Goal: Check status: Check status

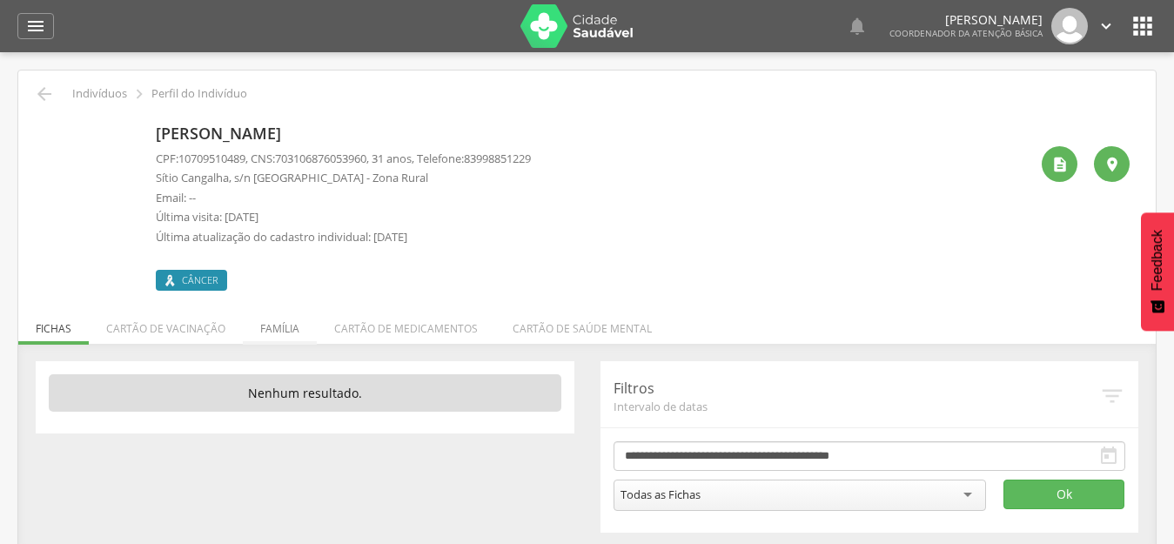
click at [286, 332] on li "Família" at bounding box center [280, 324] width 74 height 41
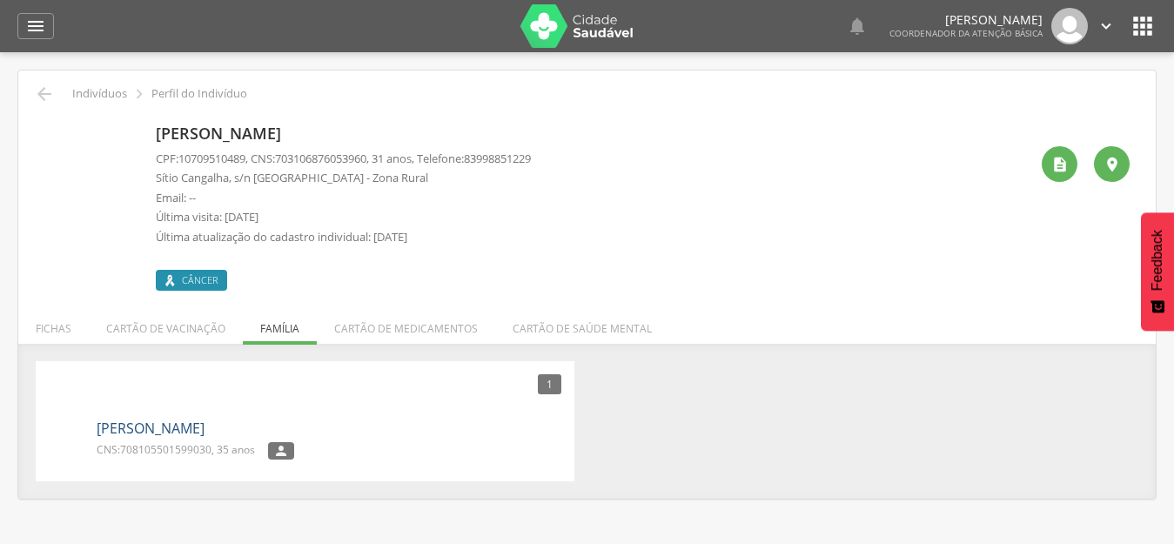
click at [139, 431] on link "[PERSON_NAME]" at bounding box center [151, 429] width 108 height 20
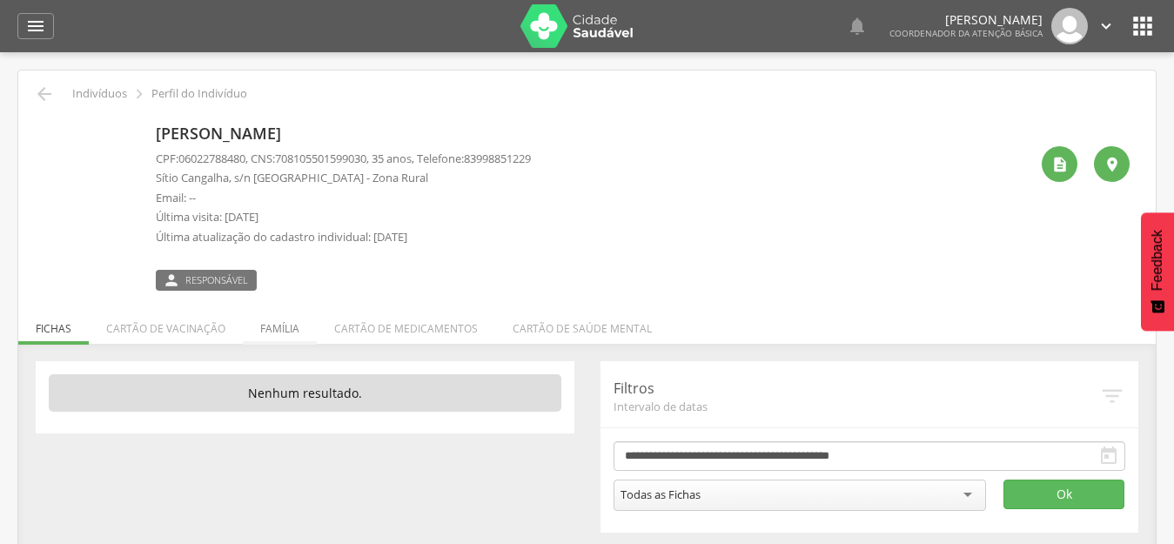
click at [283, 325] on li "Família" at bounding box center [280, 324] width 74 height 41
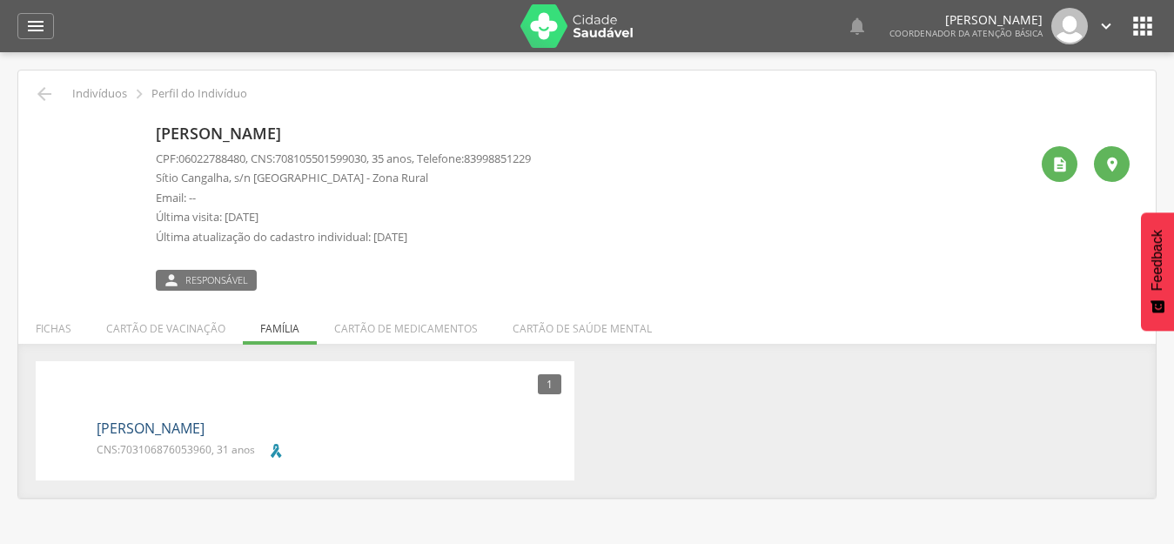
drag, startPoint x: 151, startPoint y: 428, endPoint x: 194, endPoint y: 424, distance: 42.9
click at [151, 428] on link "[PERSON_NAME]" at bounding box center [151, 429] width 108 height 20
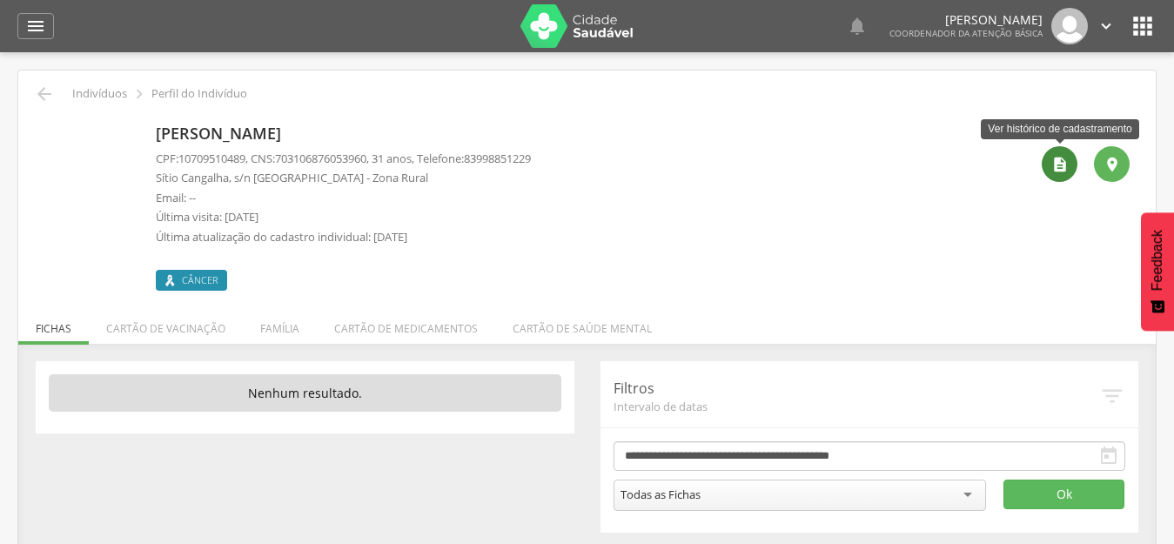
click at [1064, 173] on div "" at bounding box center [1060, 164] width 36 height 36
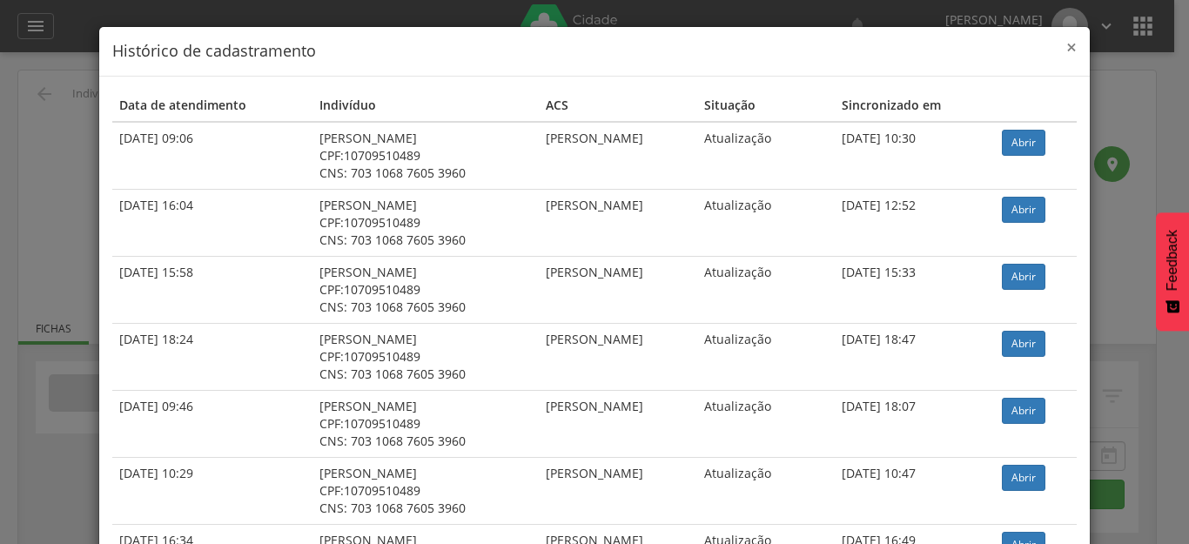
click at [1067, 50] on span "×" at bounding box center [1072, 47] width 10 height 24
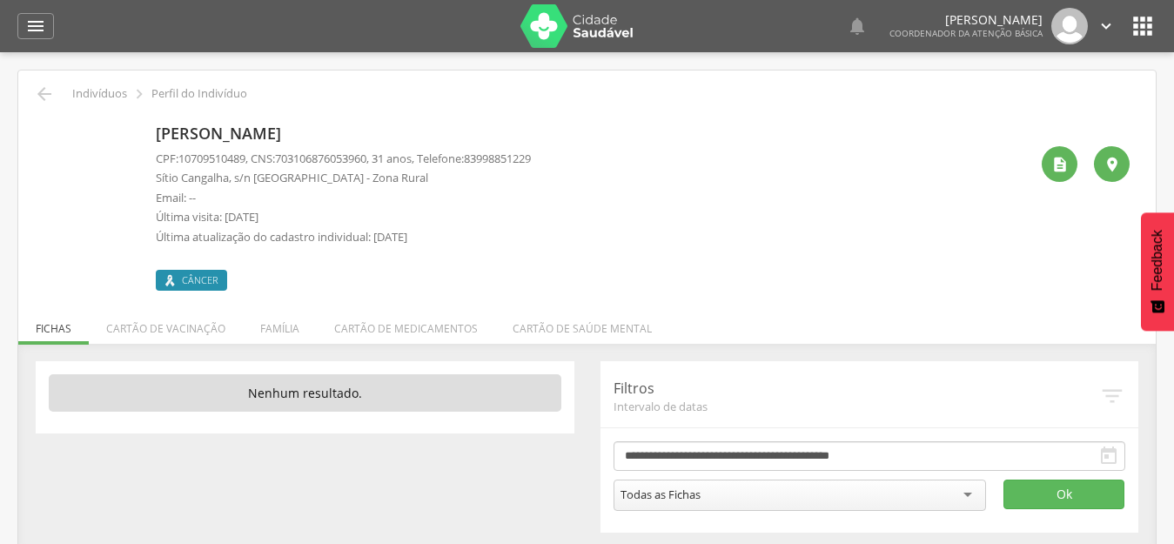
click at [872, 292] on div " Indivíduos  Perfil do Indivíduo [PERSON_NAME] CPF: 10709510489 , CNS: [PHONE…" at bounding box center [587, 311] width 1138 height 480
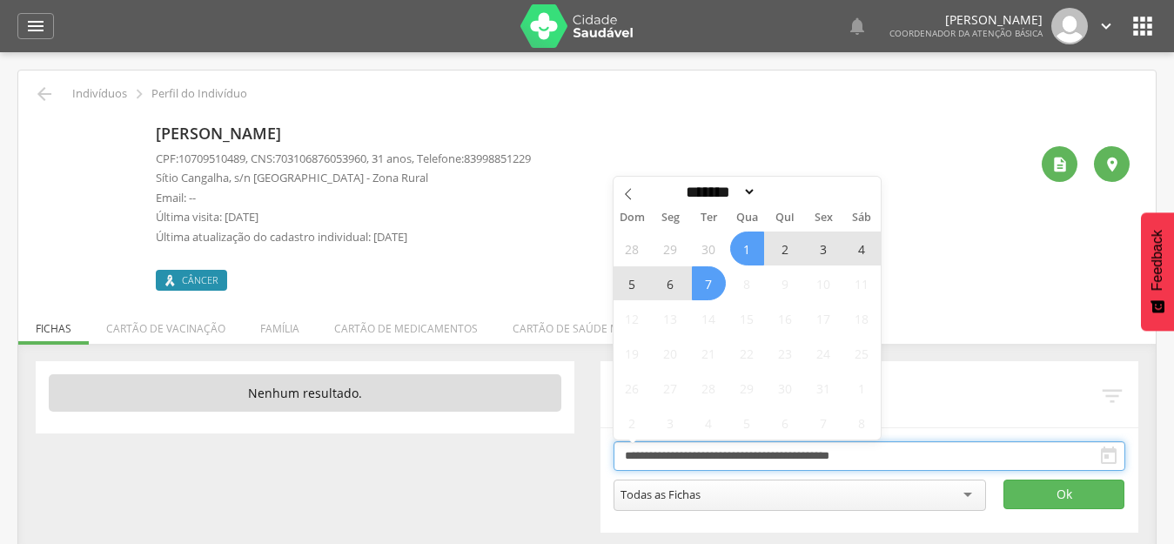
click at [670, 456] on input "**********" at bounding box center [870, 456] width 513 height 30
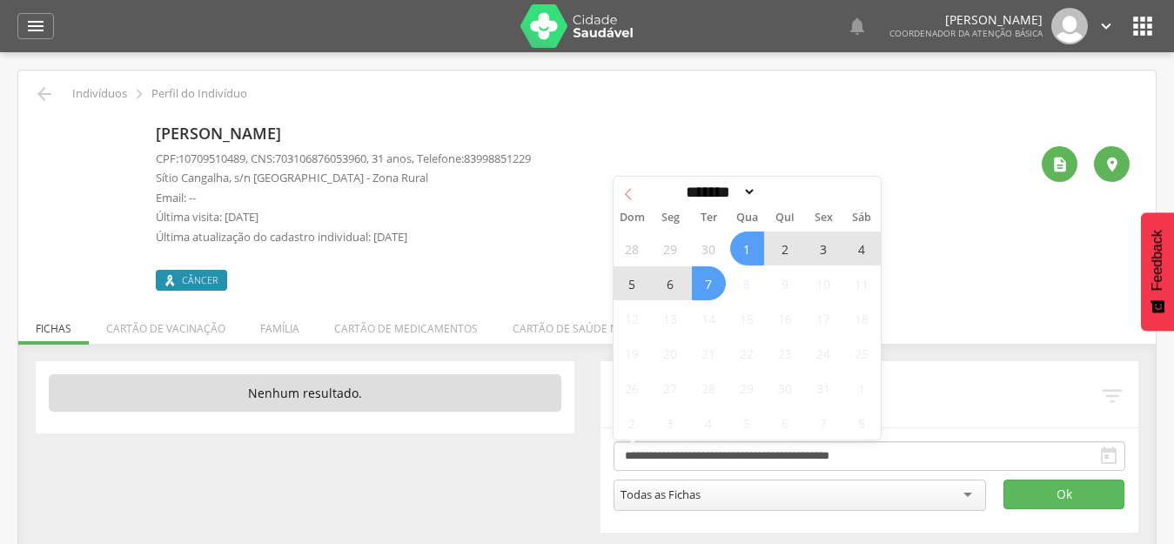
click at [628, 194] on icon at bounding box center [628, 194] width 12 height 12
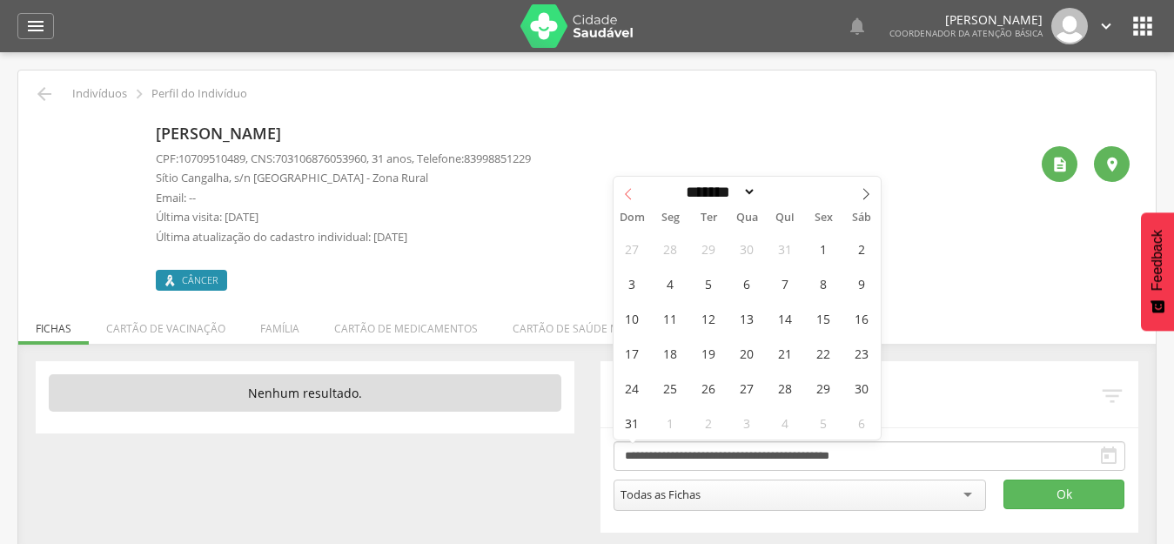
click at [628, 194] on icon at bounding box center [628, 194] width 12 height 12
select select "*"
click at [710, 247] on span "1" at bounding box center [709, 249] width 34 height 34
type input "**********"
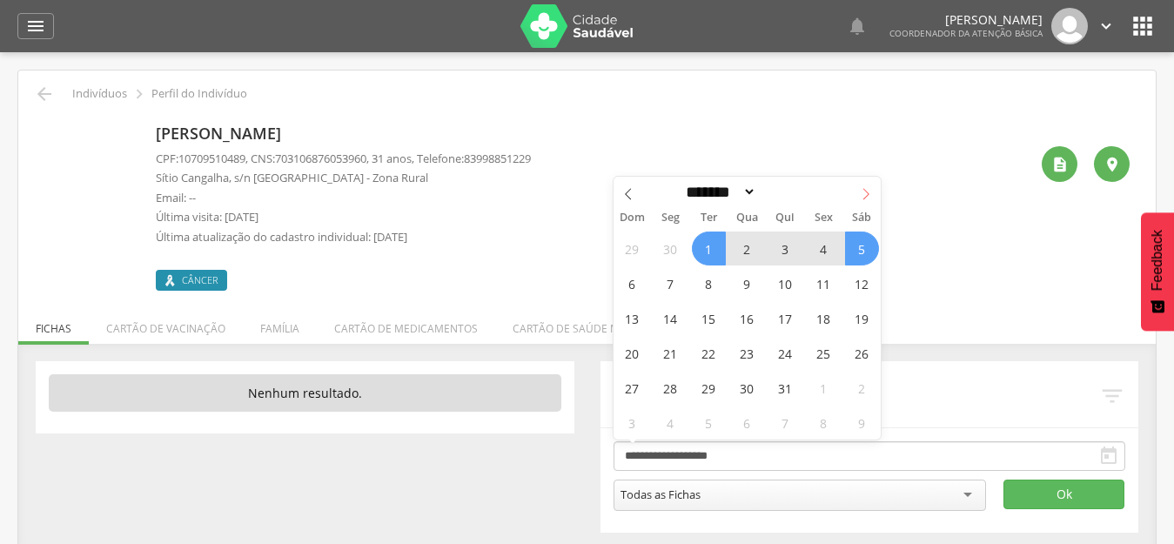
click at [865, 199] on icon at bounding box center [867, 193] width 6 height 11
select select "*"
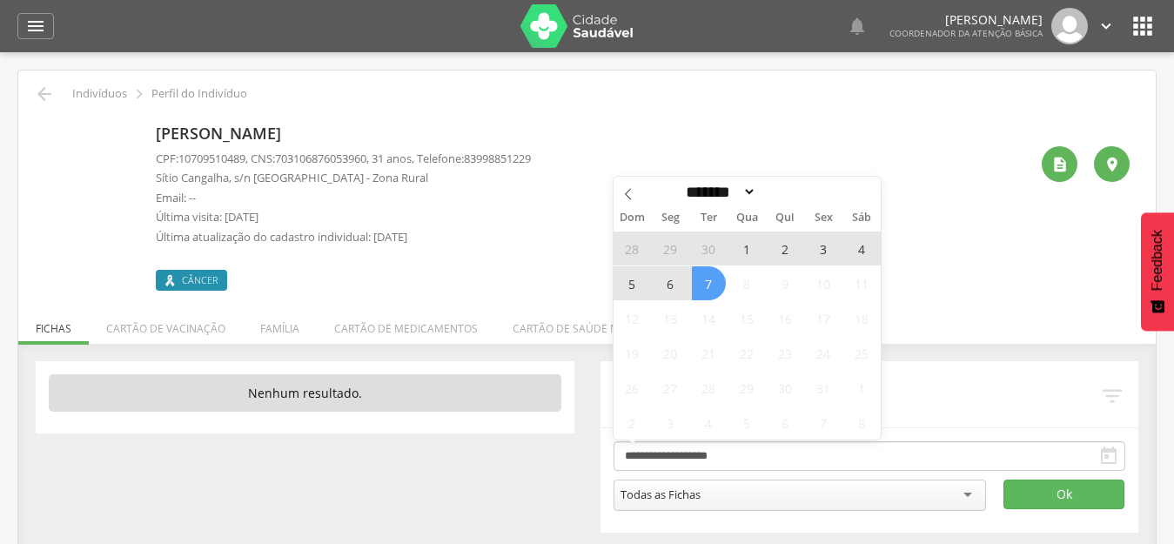
drag, startPoint x: 705, startPoint y: 292, endPoint x: 718, endPoint y: 295, distance: 13.5
click at [705, 292] on span "7" at bounding box center [709, 283] width 34 height 34
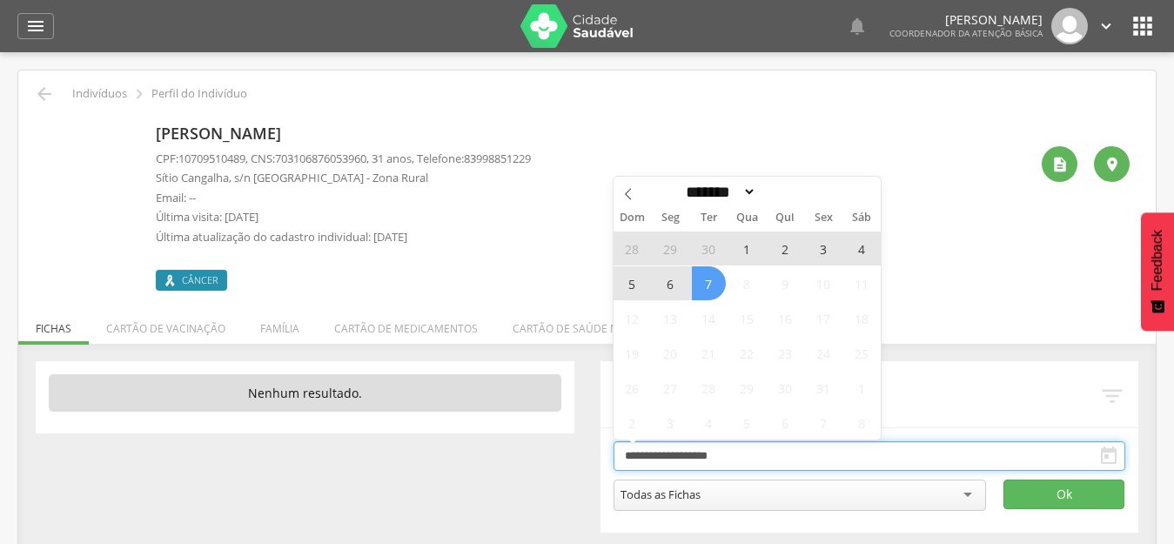
type input "**********"
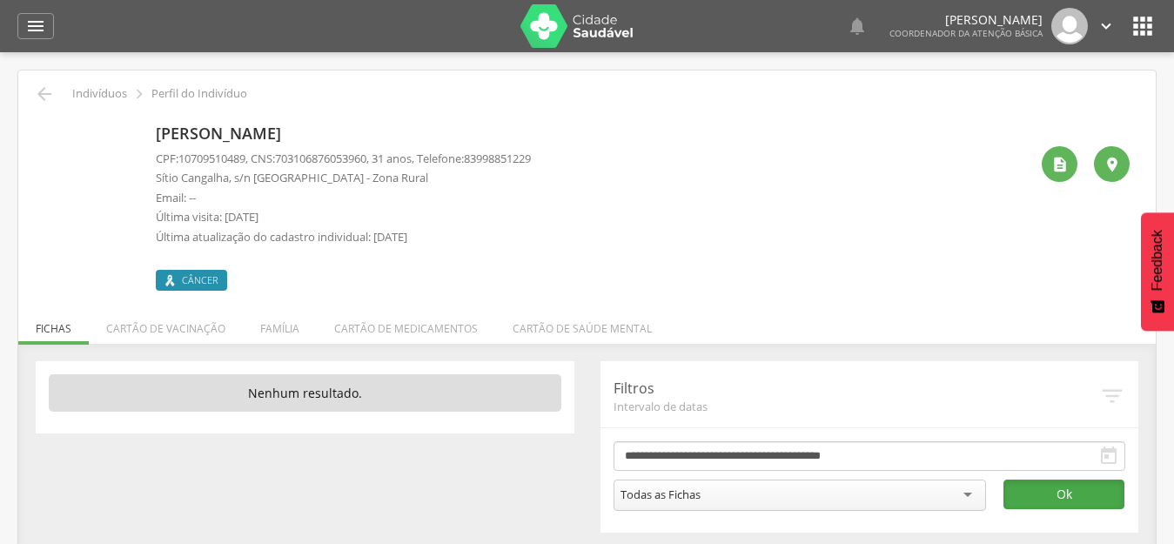
click at [1090, 499] on button "Ok" at bounding box center [1064, 495] width 121 height 30
click at [269, 325] on li "Família" at bounding box center [280, 324] width 74 height 41
